Goal: Task Accomplishment & Management: Use online tool/utility

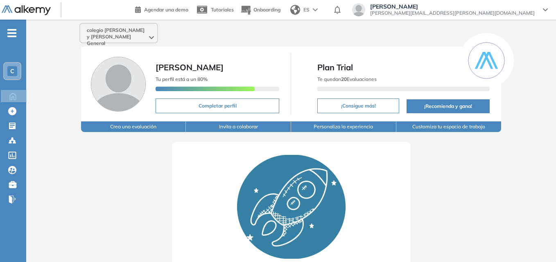
click at [13, 29] on span "-" at bounding box center [11, 32] width 9 height 7
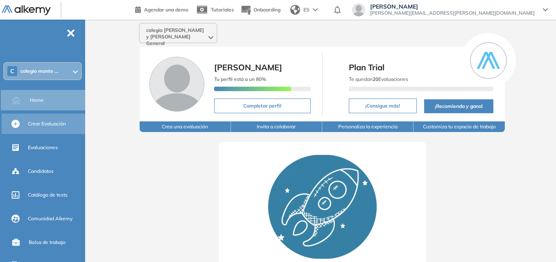
click at [47, 129] on div "Crear Evaluación" at bounding box center [56, 124] width 56 height 14
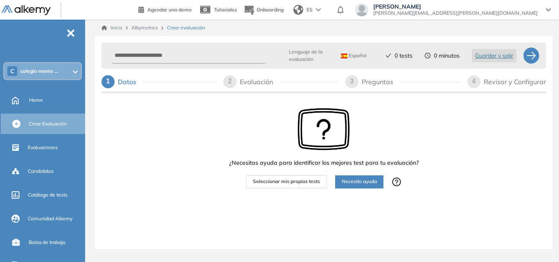
click at [314, 185] on span "Seleccionar mis propios tests" at bounding box center [286, 182] width 67 height 8
click at [288, 182] on span "Seleccionar mis propios tests" at bounding box center [286, 182] width 67 height 8
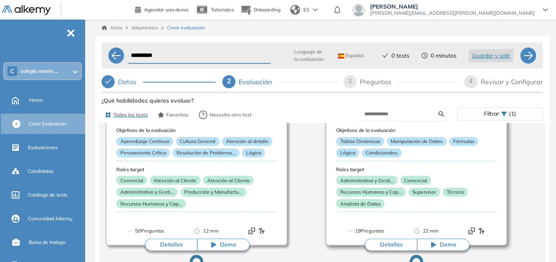
scroll to position [41, 0]
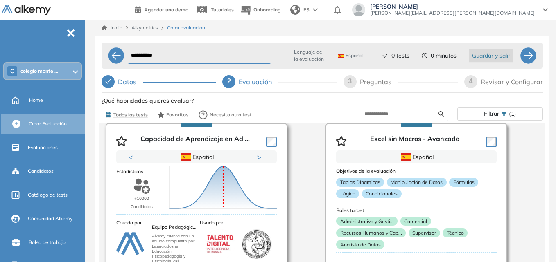
click at [248, 140] on div "Puntuación 0 10 20 30 40 50 60 70 80 90 100 Promedio" at bounding box center [214, 184] width 96 height 90
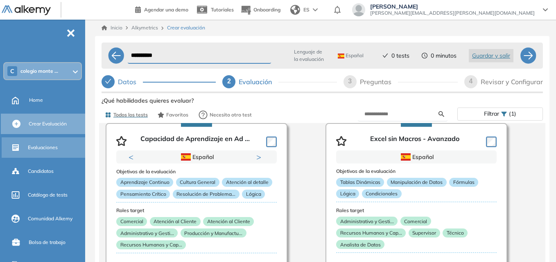
click at [47, 143] on div "Evaluaciones" at bounding box center [56, 148] width 56 height 14
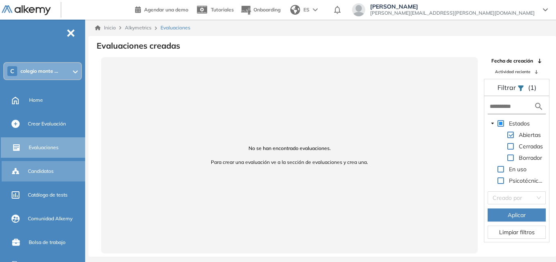
click at [45, 172] on span "Candidatos" at bounding box center [41, 171] width 26 height 7
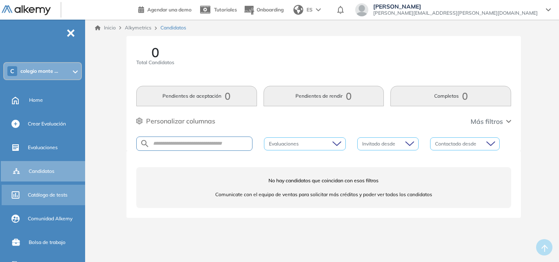
click at [61, 194] on span "Catálogo de tests" at bounding box center [48, 194] width 40 height 7
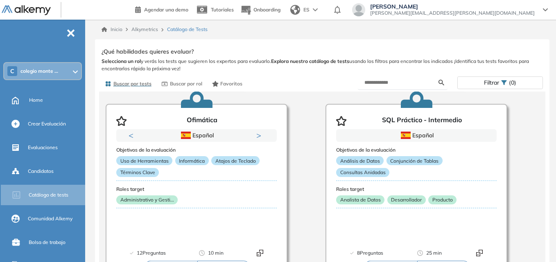
scroll to position [409, 0]
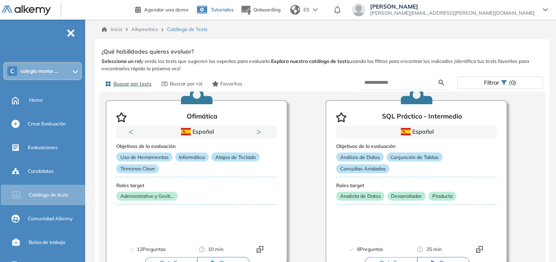
click at [234, 12] on span "Tutoriales" at bounding box center [222, 10] width 23 height 6
